Goal: Use online tool/utility: Utilize a website feature to perform a specific function

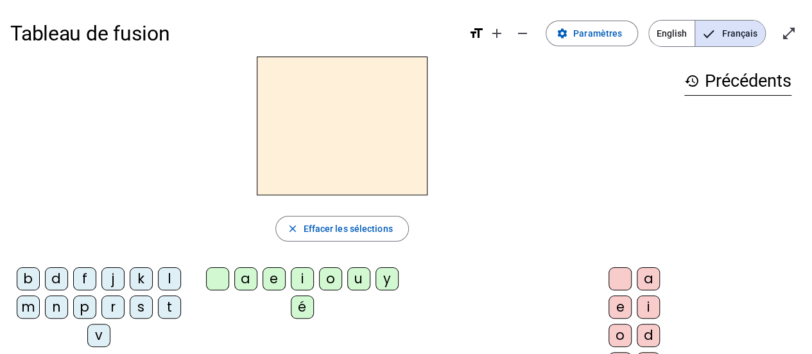
click at [32, 311] on div "m" at bounding box center [28, 306] width 23 height 23
click at [243, 279] on div "a" at bounding box center [245, 278] width 23 height 23
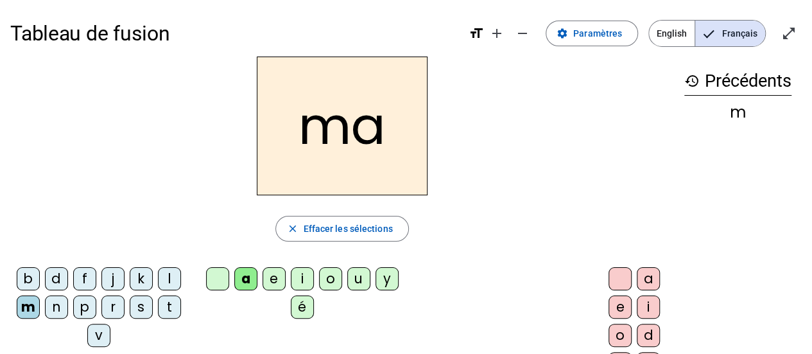
click at [167, 285] on div "l" at bounding box center [169, 278] width 23 height 23
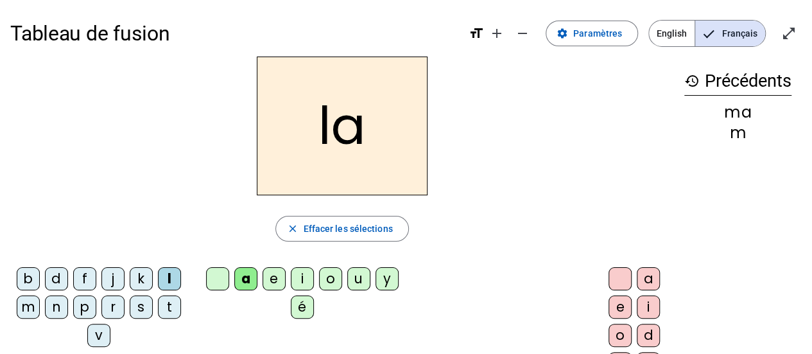
click at [275, 283] on div "e" at bounding box center [274, 278] width 23 height 23
click at [60, 280] on div "d" at bounding box center [56, 278] width 23 height 23
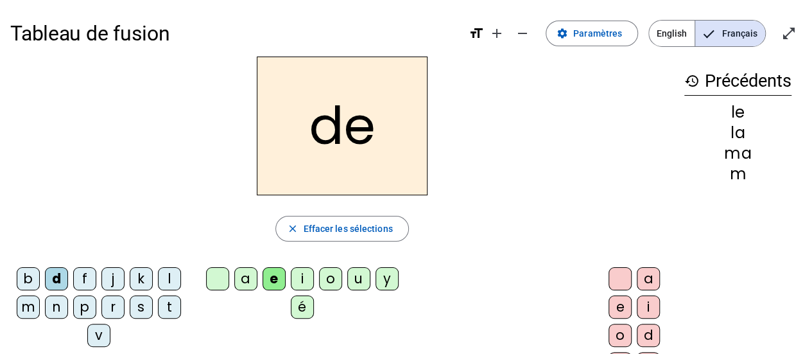
drag, startPoint x: 352, startPoint y: 276, endPoint x: 345, endPoint y: 277, distance: 6.5
click at [350, 277] on div "u" at bounding box center [358, 278] width 23 height 23
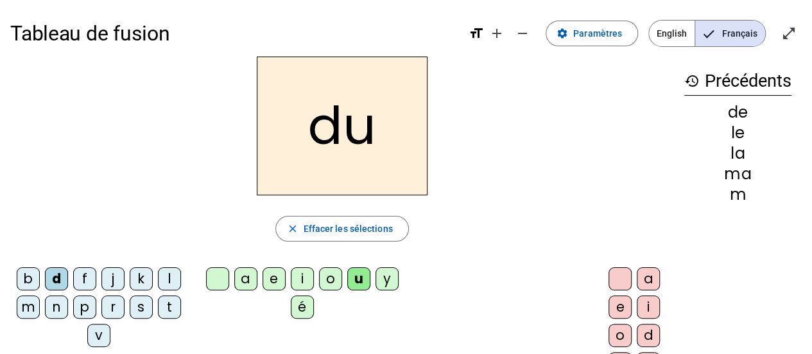
click at [166, 304] on div "t" at bounding box center [169, 306] width 23 height 23
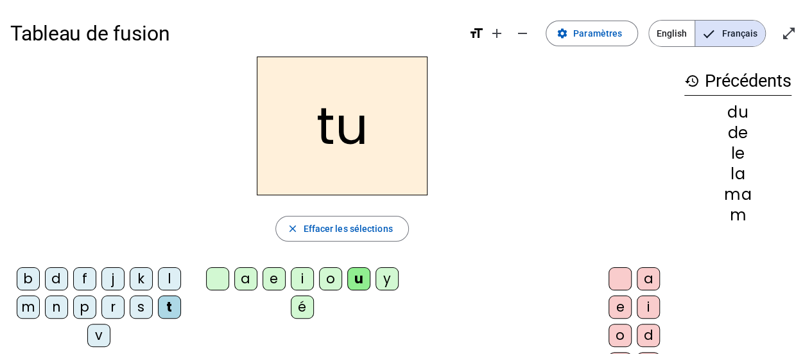
click at [249, 274] on div "a" at bounding box center [245, 278] width 23 height 23
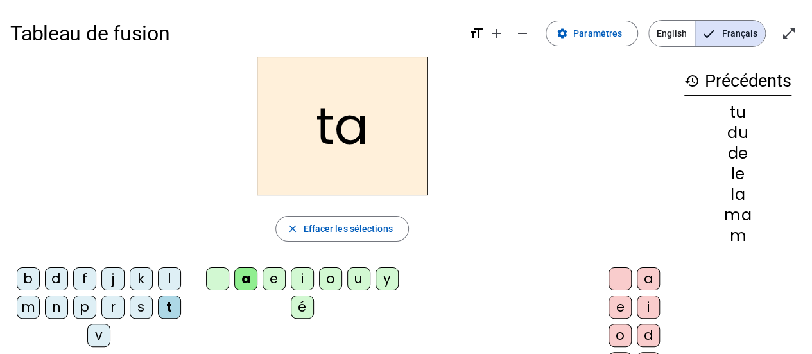
click at [272, 275] on div "e" at bounding box center [274, 278] width 23 height 23
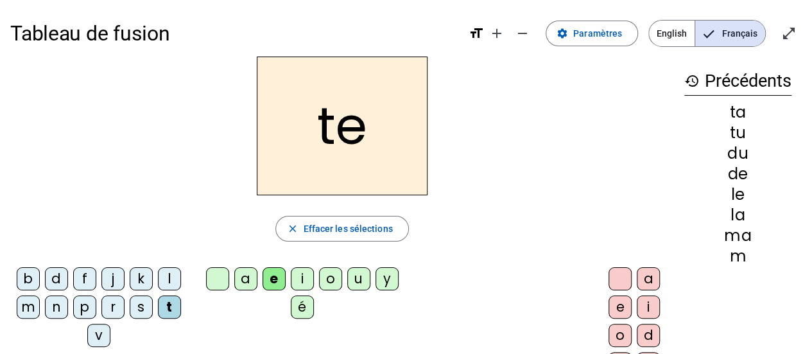
click at [30, 303] on div "m" at bounding box center [28, 306] width 23 height 23
